Goal: Find specific page/section: Find specific page/section

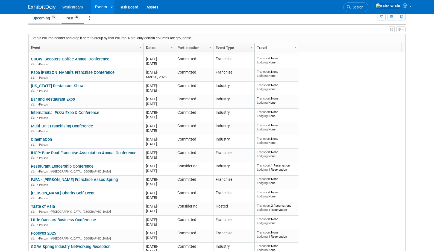
scroll to position [143, 0]
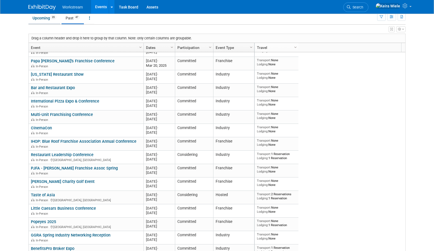
click at [47, 19] on link "Upcoming 35" at bounding box center [44, 18] width 32 height 10
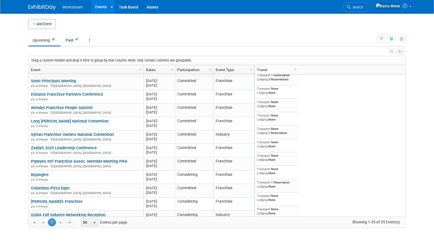
click at [12, 128] on body "Workstream Events Add Event Bulk Upload Events Shareable Event Boards Recently …" at bounding box center [217, 125] width 434 height 251
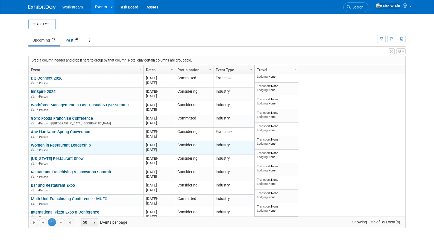
click at [85, 143] on link "Women in Restaurant Leadership" at bounding box center [61, 145] width 60 height 5
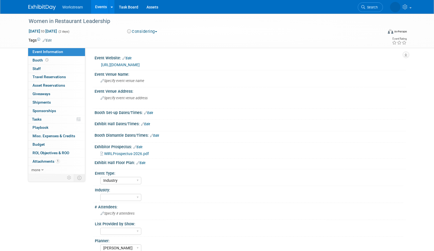
select select "Industry"
select select "[PERSON_NAME]"
